Goal: Task Accomplishment & Management: Manage account settings

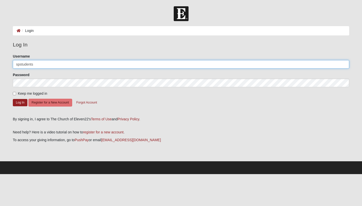
type input "spstudents"
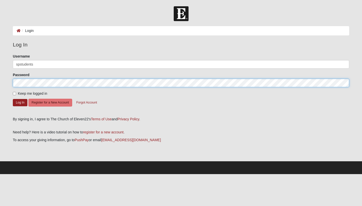
click at [20, 102] on button "Log In" at bounding box center [20, 102] width 15 height 7
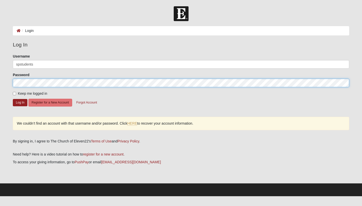
click at [20, 102] on button "Log In" at bounding box center [20, 102] width 15 height 7
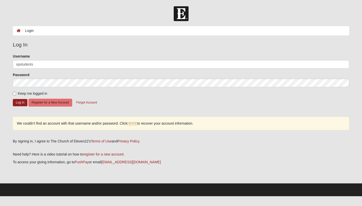
click at [126, 25] on form "Log In Login Login Error Log In Please correct the following: Username spstuden…" at bounding box center [181, 101] width 362 height 190
click at [22, 89] on form "Please correct the following: Username spstudents Password Keep me logged in Lo…" at bounding box center [181, 84] width 336 height 60
click at [21, 92] on span "Keep me logged in" at bounding box center [32, 93] width 29 height 4
click at [16, 92] on input "Keep me logged in" at bounding box center [14, 93] width 3 height 3
checkbox input "true"
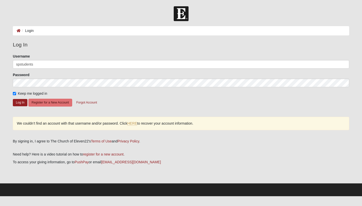
click at [29, 57] on label "Username" at bounding box center [21, 56] width 17 height 5
click at [29, 60] on input "spstudents" at bounding box center [181, 64] width 336 height 9
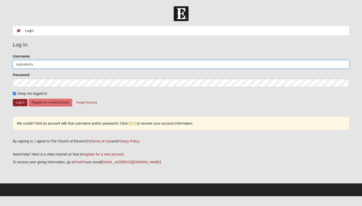
click at [30, 64] on input "spstudents" at bounding box center [181, 64] width 336 height 9
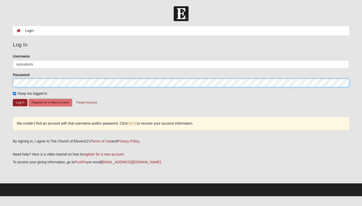
click at [20, 102] on button "Log In" at bounding box center [20, 102] width 15 height 7
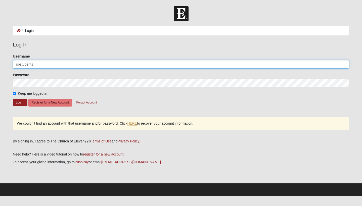
click at [24, 60] on input "spstudents" at bounding box center [181, 64] width 336 height 9
click at [24, 61] on input "spstudents" at bounding box center [181, 64] width 336 height 9
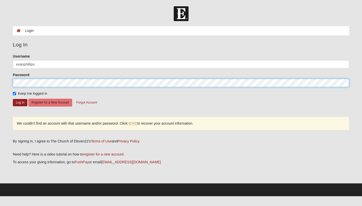
click at [20, 102] on button "Log In" at bounding box center [20, 102] width 15 height 7
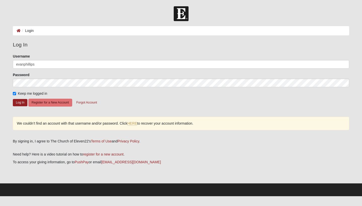
click at [20, 108] on form "Please correct the following: Username [PERSON_NAME] Password Keep me logged in…" at bounding box center [181, 84] width 336 height 60
click at [20, 103] on button "Log In" at bounding box center [20, 102] width 15 height 7
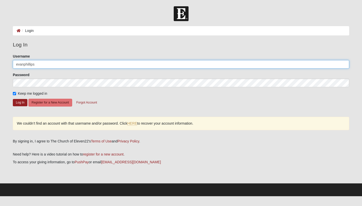
click at [33, 63] on input "evanphillips" at bounding box center [181, 64] width 336 height 9
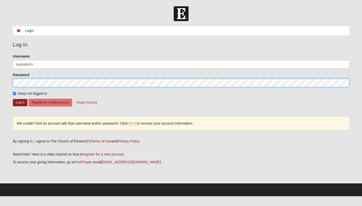
click at [20, 102] on button "Log In" at bounding box center [20, 102] width 15 height 7
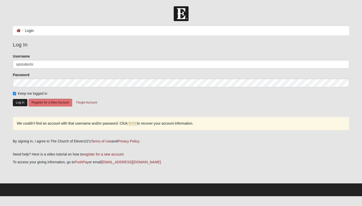
click at [18, 103] on button "Log In" at bounding box center [20, 102] width 15 height 7
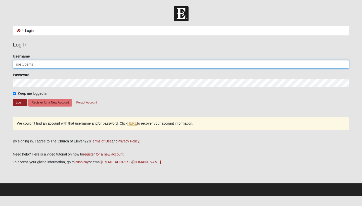
click at [19, 65] on input "spstudents" at bounding box center [181, 64] width 336 height 9
type input "sp.students"
click at [20, 102] on button "Log In" at bounding box center [20, 102] width 15 height 7
